Goal: Navigation & Orientation: Find specific page/section

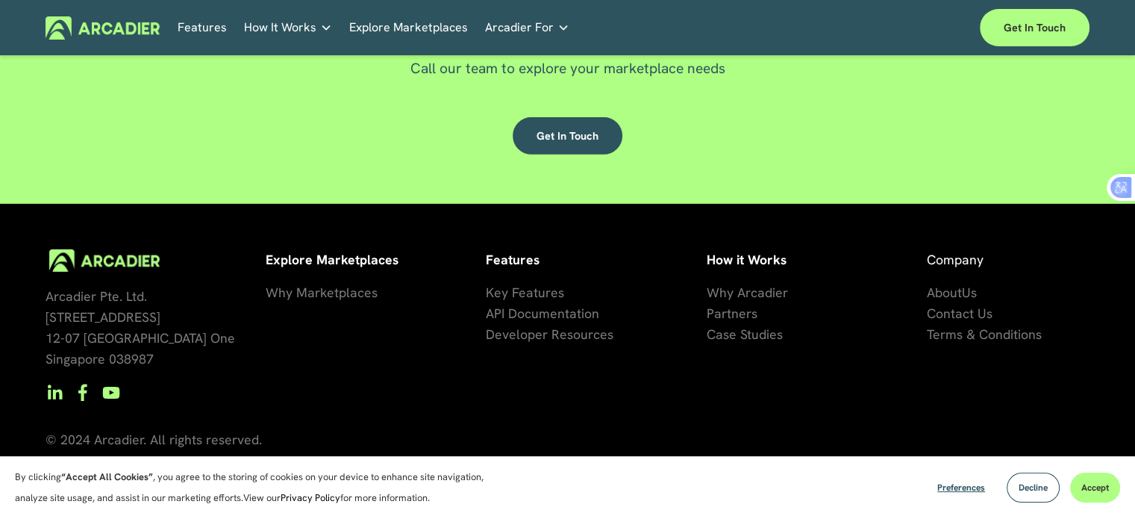
scroll to position [4469, 0]
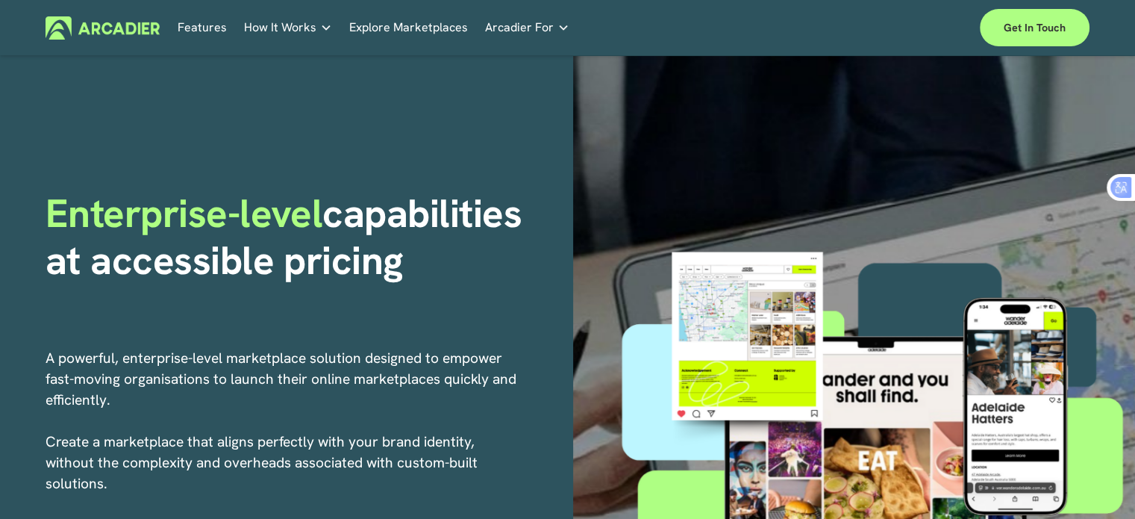
click at [422, 23] on link "Explore Marketplaces" at bounding box center [408, 27] width 119 height 23
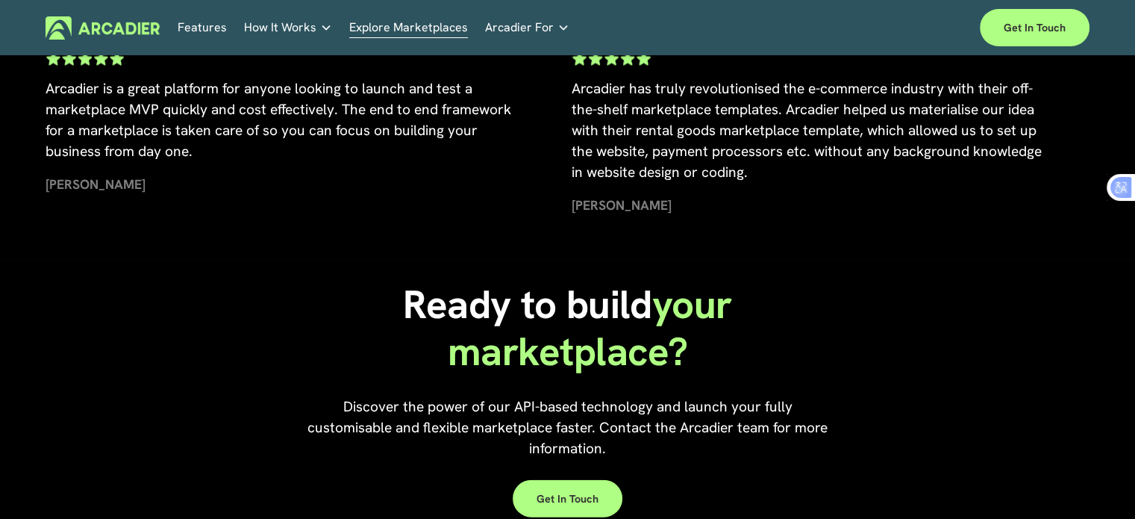
scroll to position [3433, 0]
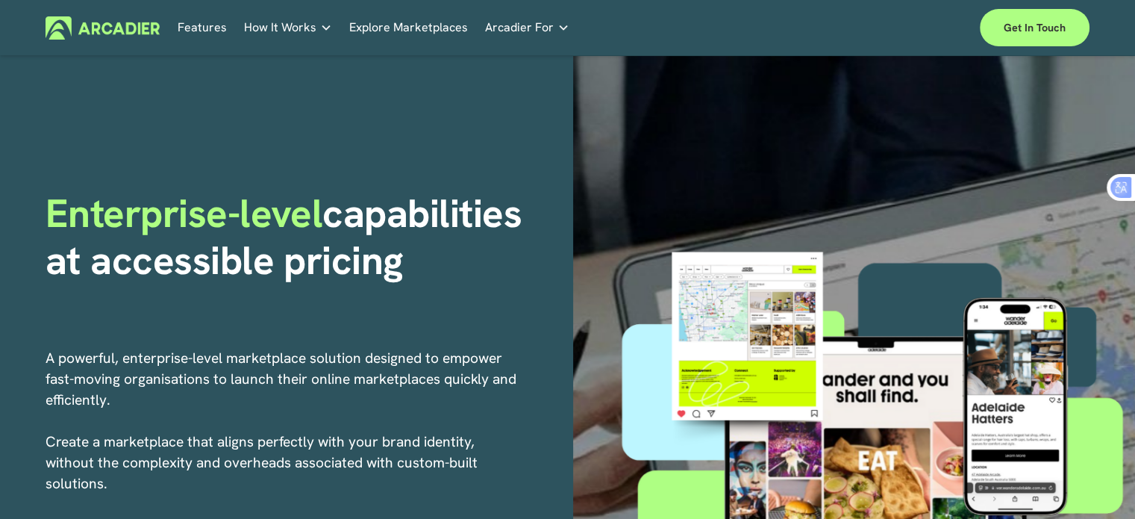
click at [122, 29] on img at bounding box center [103, 27] width 114 height 23
click at [255, 78] on div "Enterprise-level capabilities at accessible pricing A powerful, enterprise-leve…" at bounding box center [567, 438] width 1135 height 764
